Goal: Task Accomplishment & Management: Manage account settings

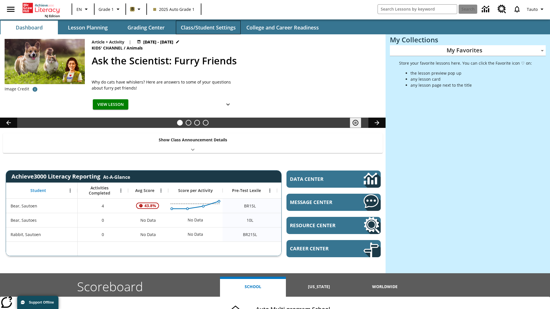
click at [208, 27] on button "Class/Student Settings" at bounding box center [208, 28] width 65 height 14
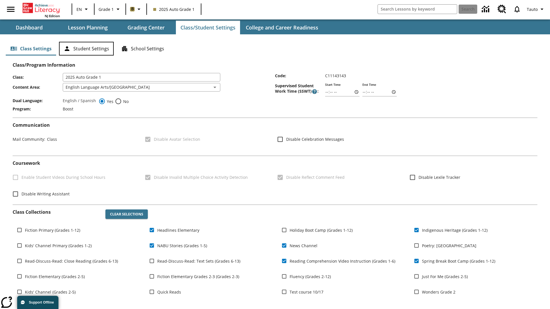
click at [86, 49] on button "Student Settings" at bounding box center [86, 49] width 55 height 14
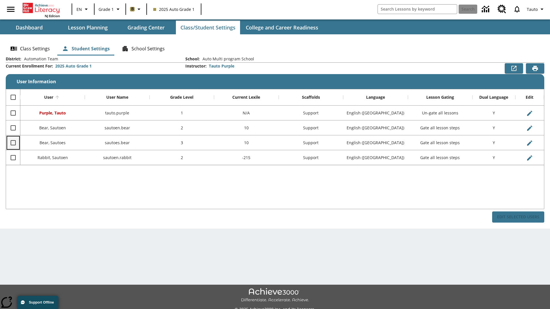
click at [13, 143] on input "Select row" at bounding box center [13, 143] width 12 height 12
checkbox input "true"
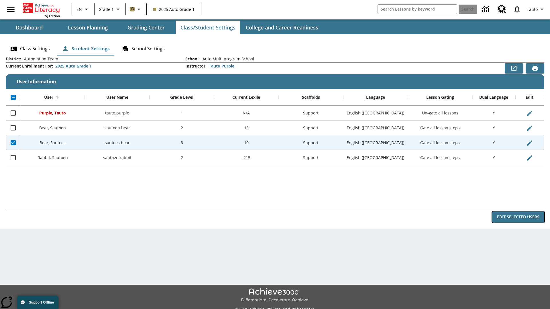
click at [518, 217] on button "Edit Selected Users" at bounding box center [518, 217] width 52 height 11
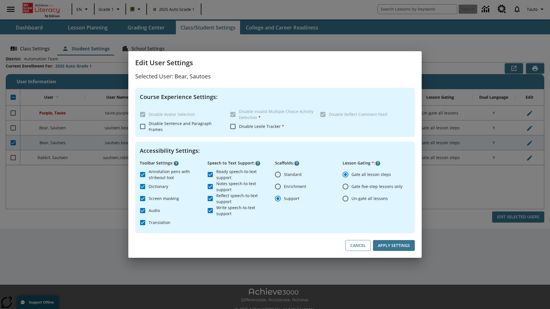
click at [345, 198] on input "Un-gate all lessons" at bounding box center [345, 199] width 12 height 12
radio input "true"
click at [394, 246] on button "Apply Settings" at bounding box center [394, 245] width 42 height 11
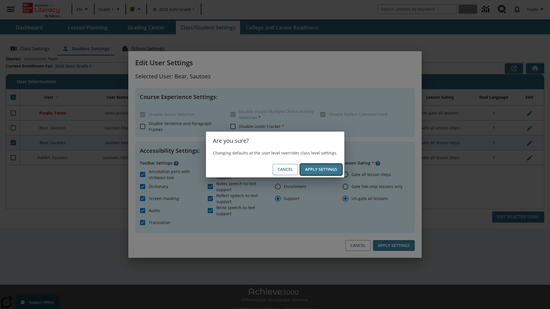
click at [321, 169] on button "Apply Settings" at bounding box center [321, 169] width 42 height 11
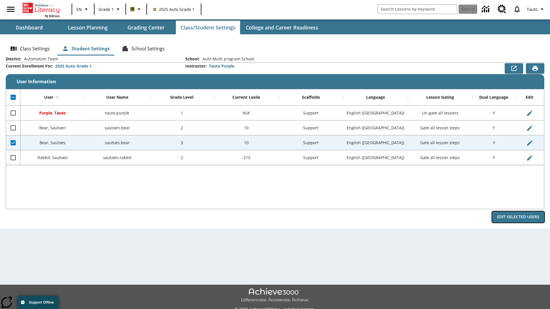
radio input "true"
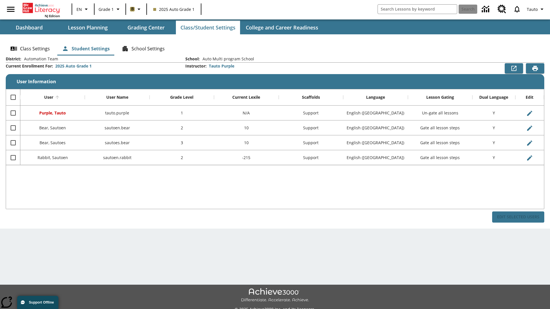
checkbox input "false"
click at [13, 143] on input "Select row" at bounding box center [13, 143] width 12 height 12
checkbox input "true"
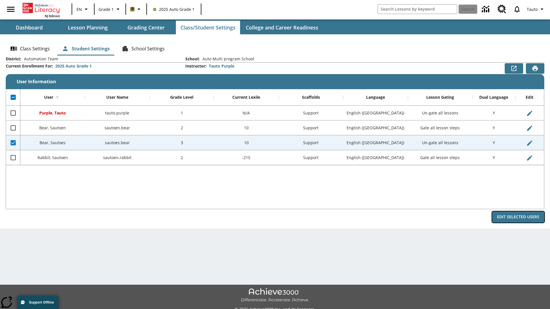
click at [518, 217] on button "Edit Selected Users" at bounding box center [518, 217] width 52 height 11
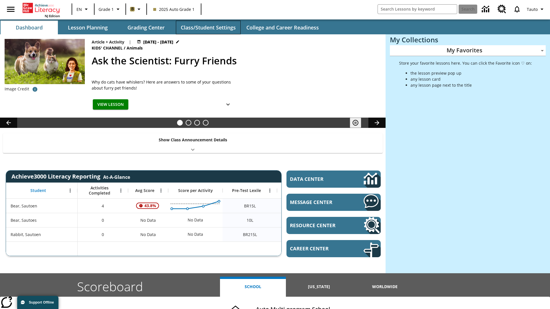
click at [208, 27] on button "Class/Student Settings" at bounding box center [208, 28] width 65 height 14
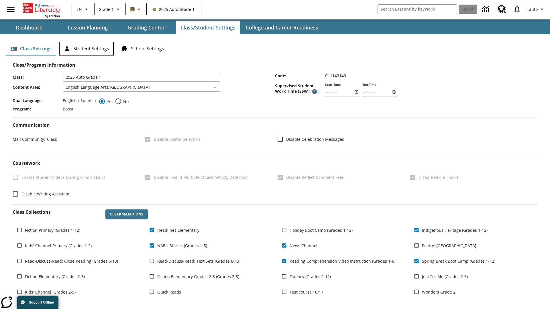
click at [86, 49] on button "Student Settings" at bounding box center [86, 49] width 55 height 14
